Goal: Task Accomplishment & Management: Use online tool/utility

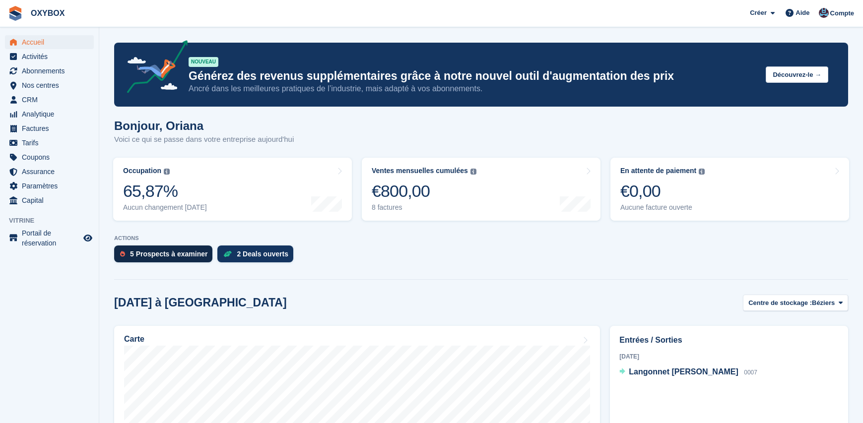
click at [152, 253] on div "5 Prospects à examiner" at bounding box center [168, 254] width 77 height 8
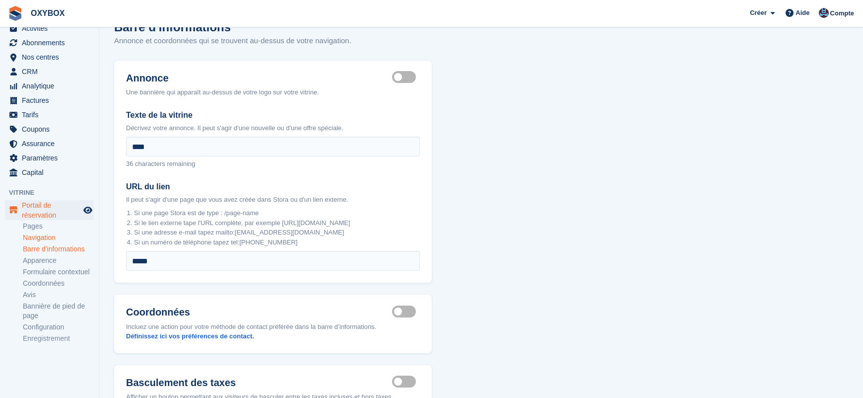
scroll to position [29, 0]
click at [32, 222] on link "Pages" at bounding box center [58, 224] width 71 height 9
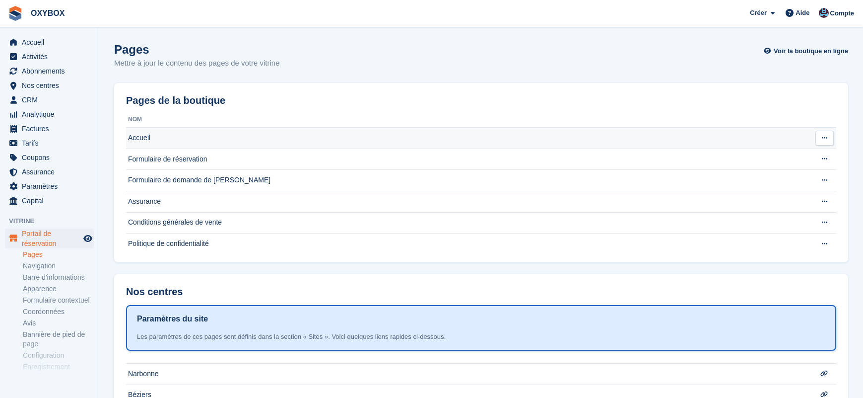
click at [670, 140] on td "Accueil" at bounding box center [463, 138] width 674 height 21
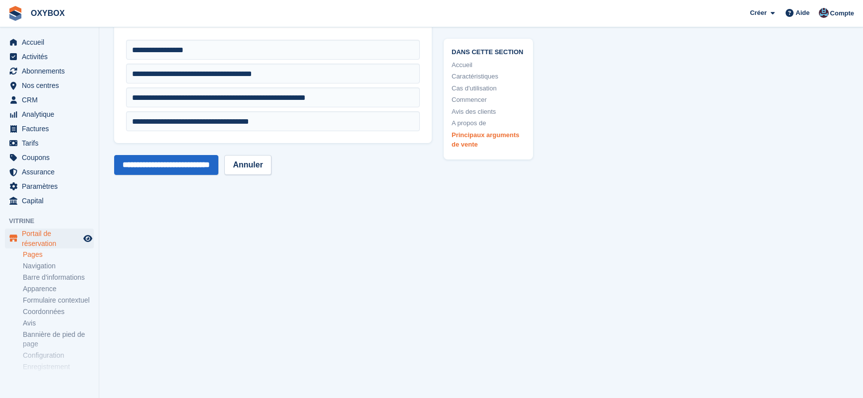
scroll to position [3548, 0]
click at [90, 237] on icon "Boutique d'aperçu" at bounding box center [87, 238] width 9 height 8
click at [46, 264] on link "Navigation" at bounding box center [58, 265] width 71 height 9
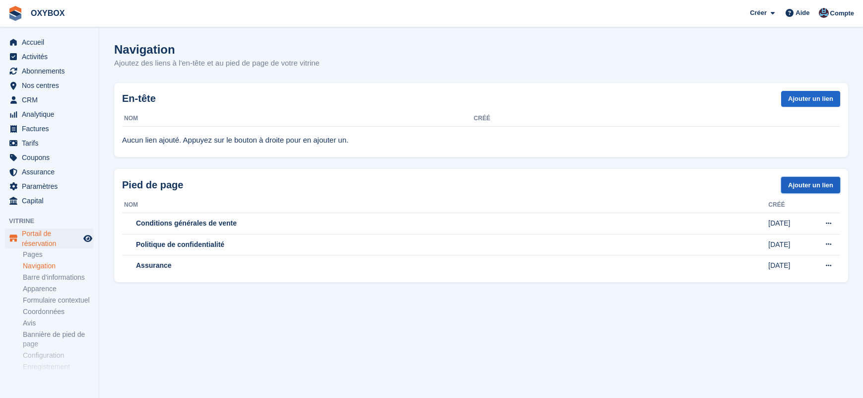
click at [808, 183] on link "Ajouter un lien" at bounding box center [810, 185] width 59 height 16
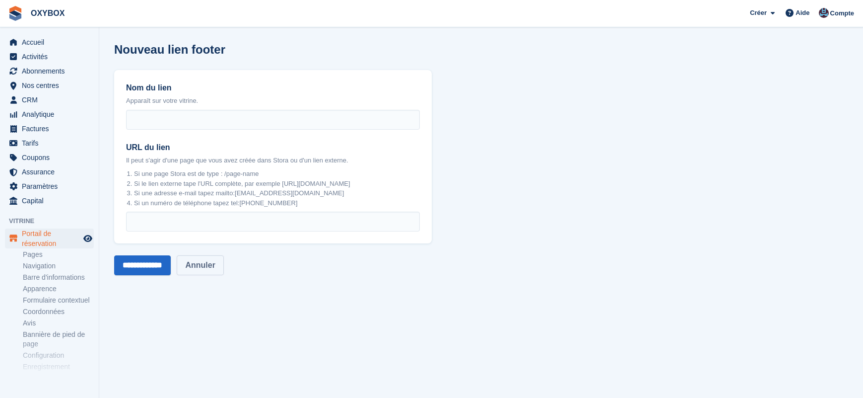
click at [217, 262] on link "Annuler" at bounding box center [200, 265] width 47 height 20
